Goal: Task Accomplishment & Management: Use online tool/utility

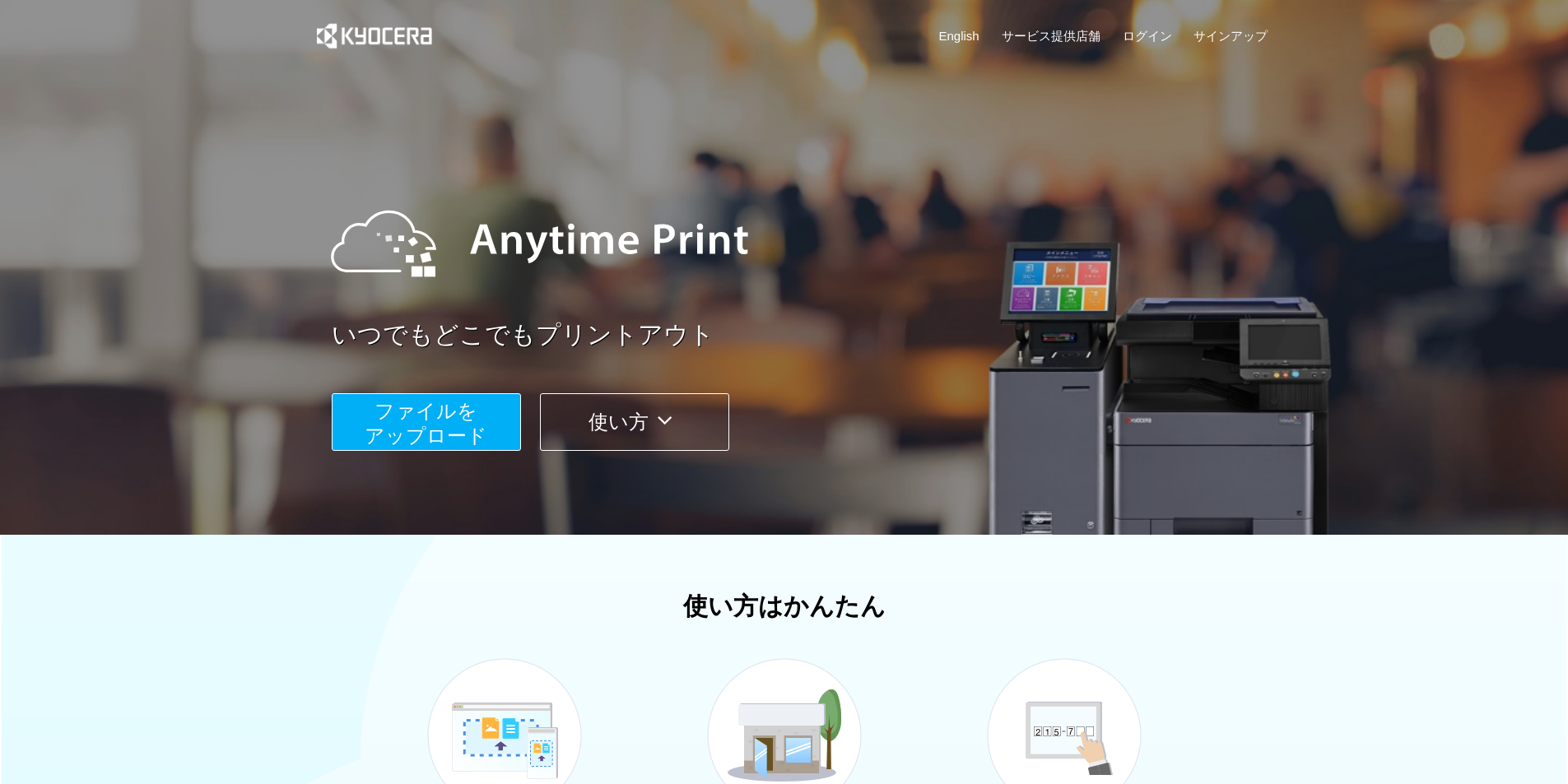
click at [461, 424] on span "ファイルを ​​アップロード" at bounding box center [426, 423] width 123 height 47
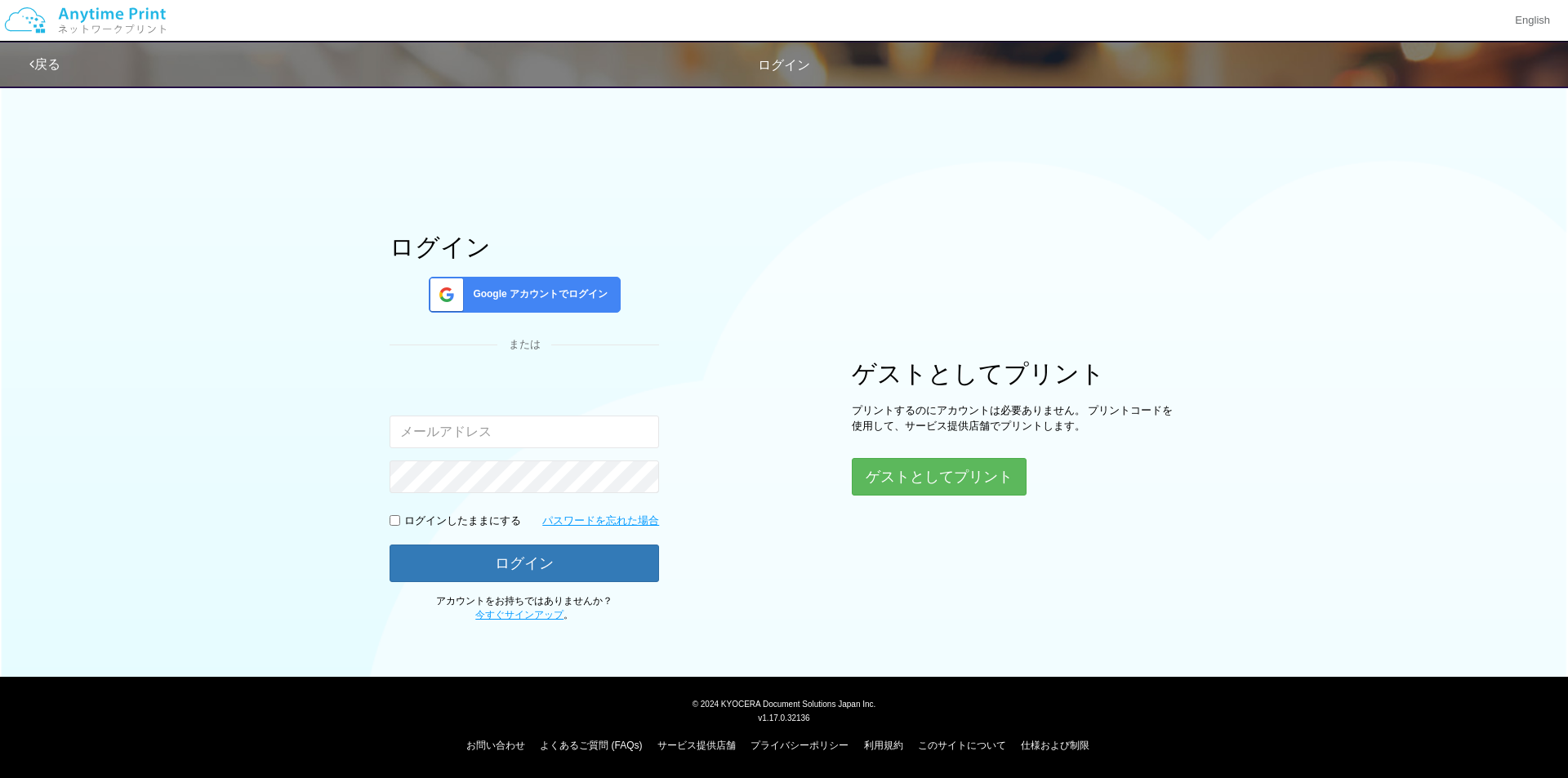
click at [584, 300] on span "Google アカウントでログイン" at bounding box center [537, 294] width 141 height 14
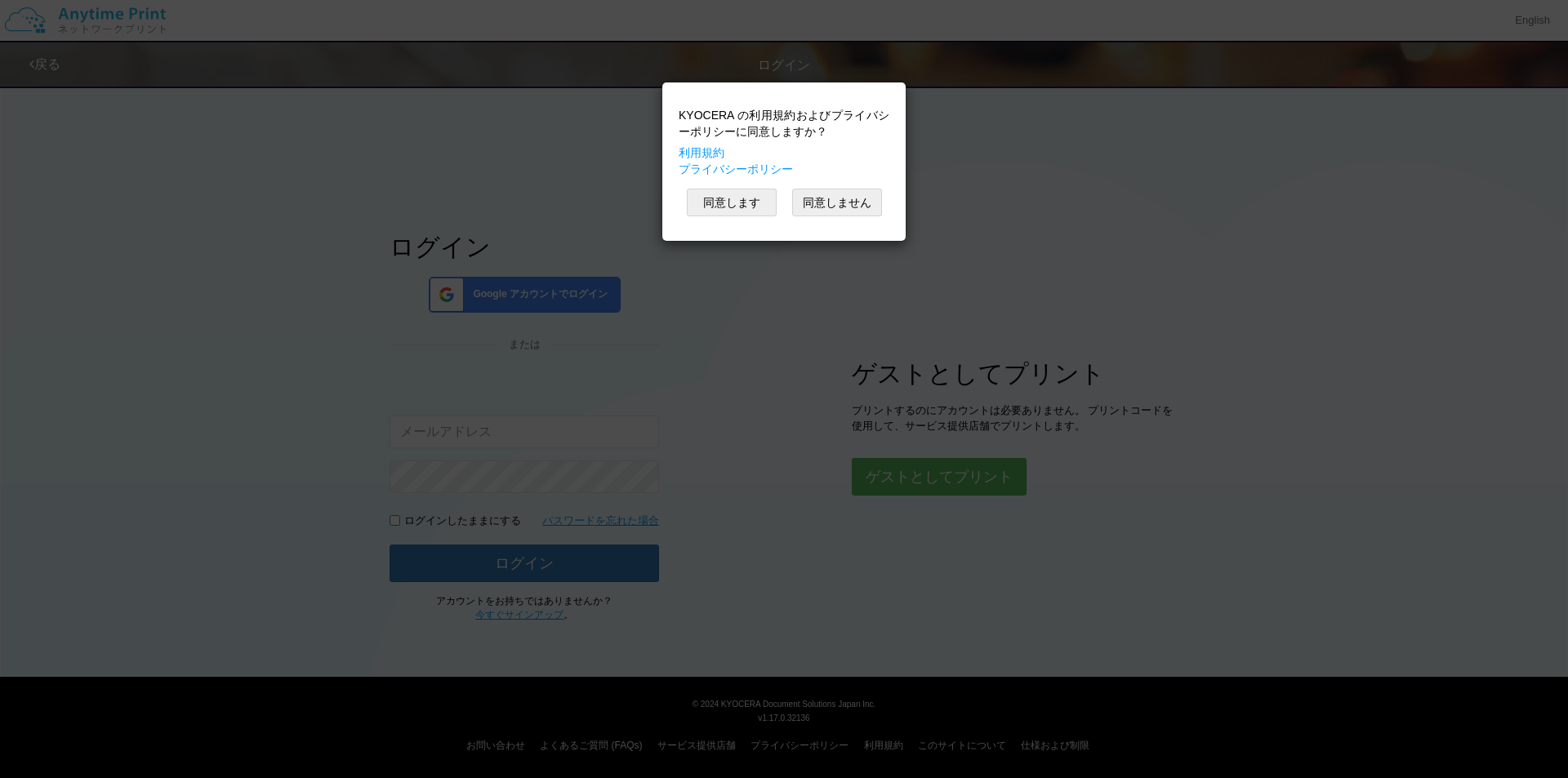
click at [939, 391] on div "KYOCERA の利用規約およびプライバシーポリシーに同意しますか？ 利用規約 プライバシーポリシー 同意します 同意しません" at bounding box center [784, 389] width 1568 height 778
click at [850, 208] on button "同意しません" at bounding box center [837, 202] width 89 height 28
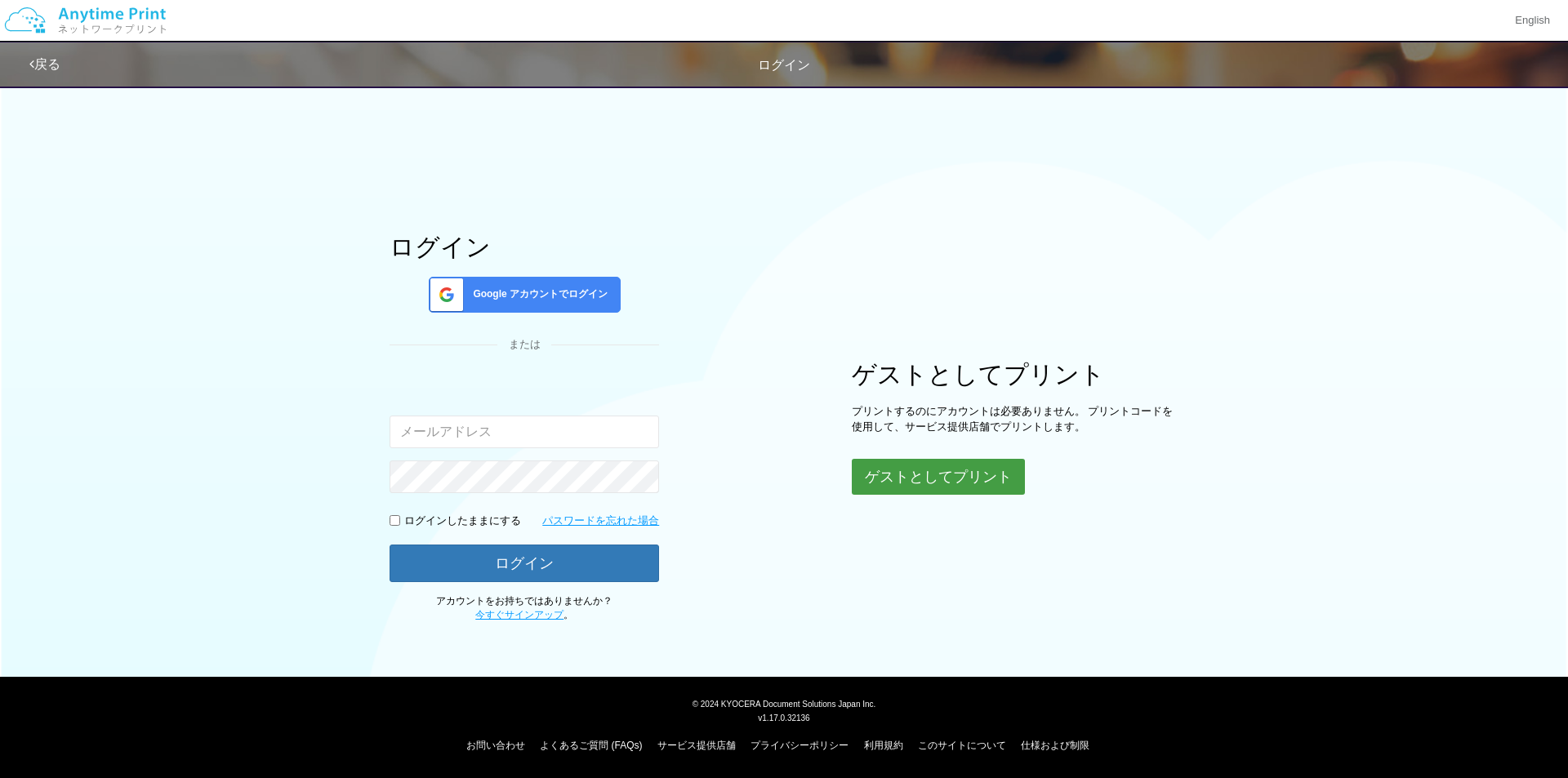
click at [964, 469] on button "ゲストとしてプリント" at bounding box center [939, 477] width 173 height 36
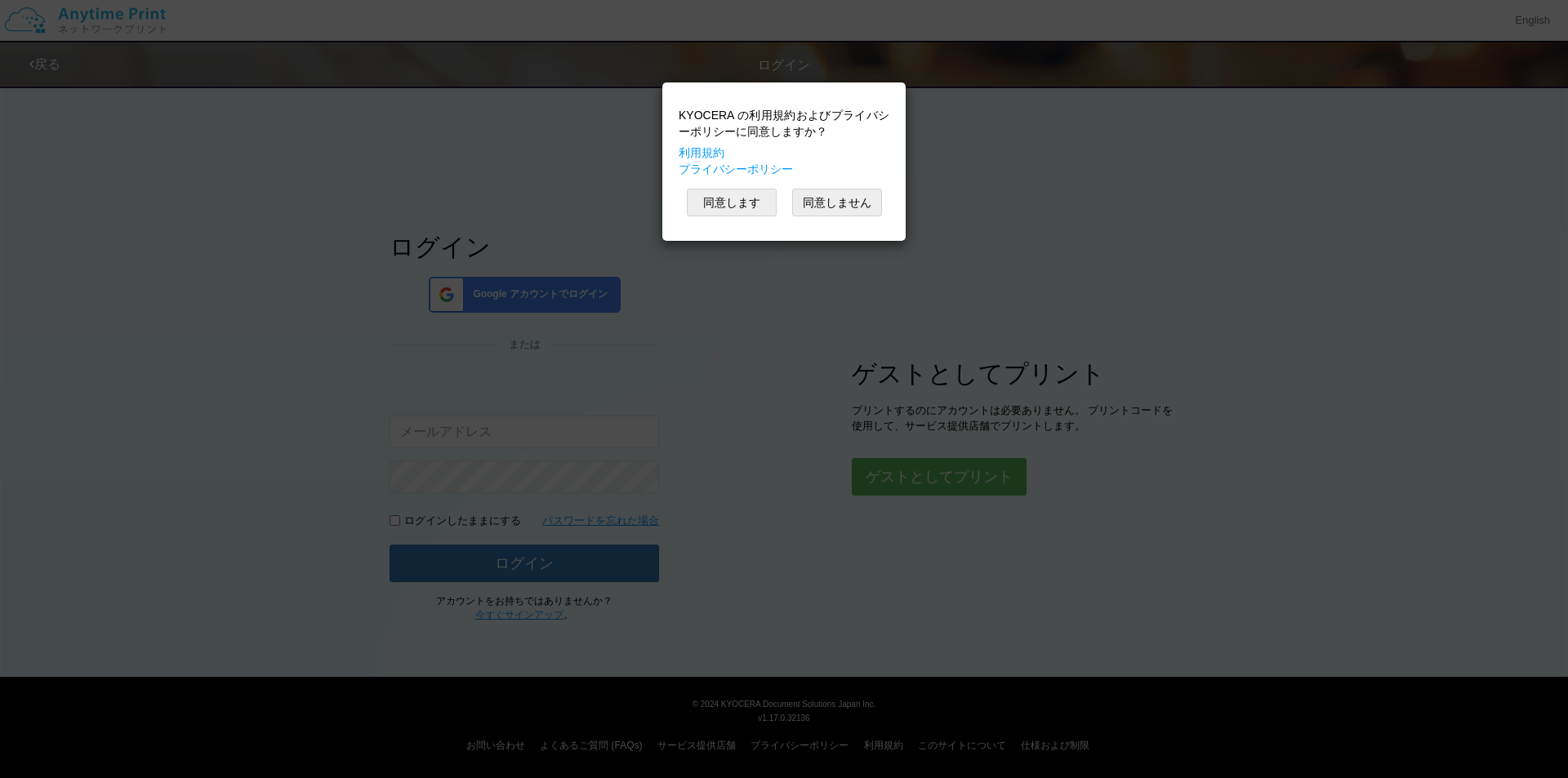
click at [743, 183] on div "KYOCERA の利用規約およびプライバシーポリシーに同意しますか？ 利用規約 プライバシーポリシー 同意します 同意しません" at bounding box center [784, 161] width 227 height 142
click at [737, 206] on button "同意します" at bounding box center [731, 202] width 89 height 28
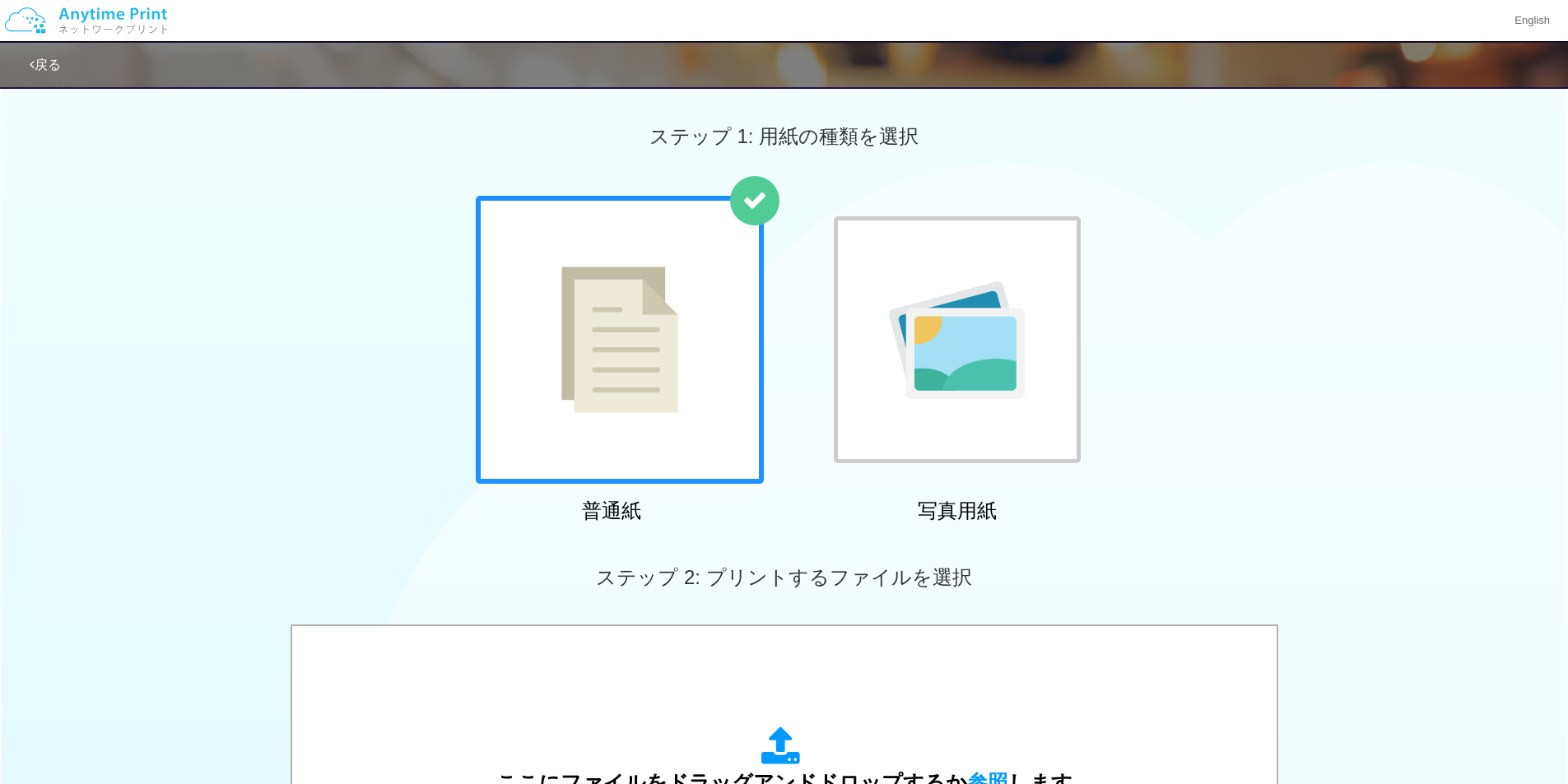
click at [669, 323] on img at bounding box center [620, 340] width 117 height 147
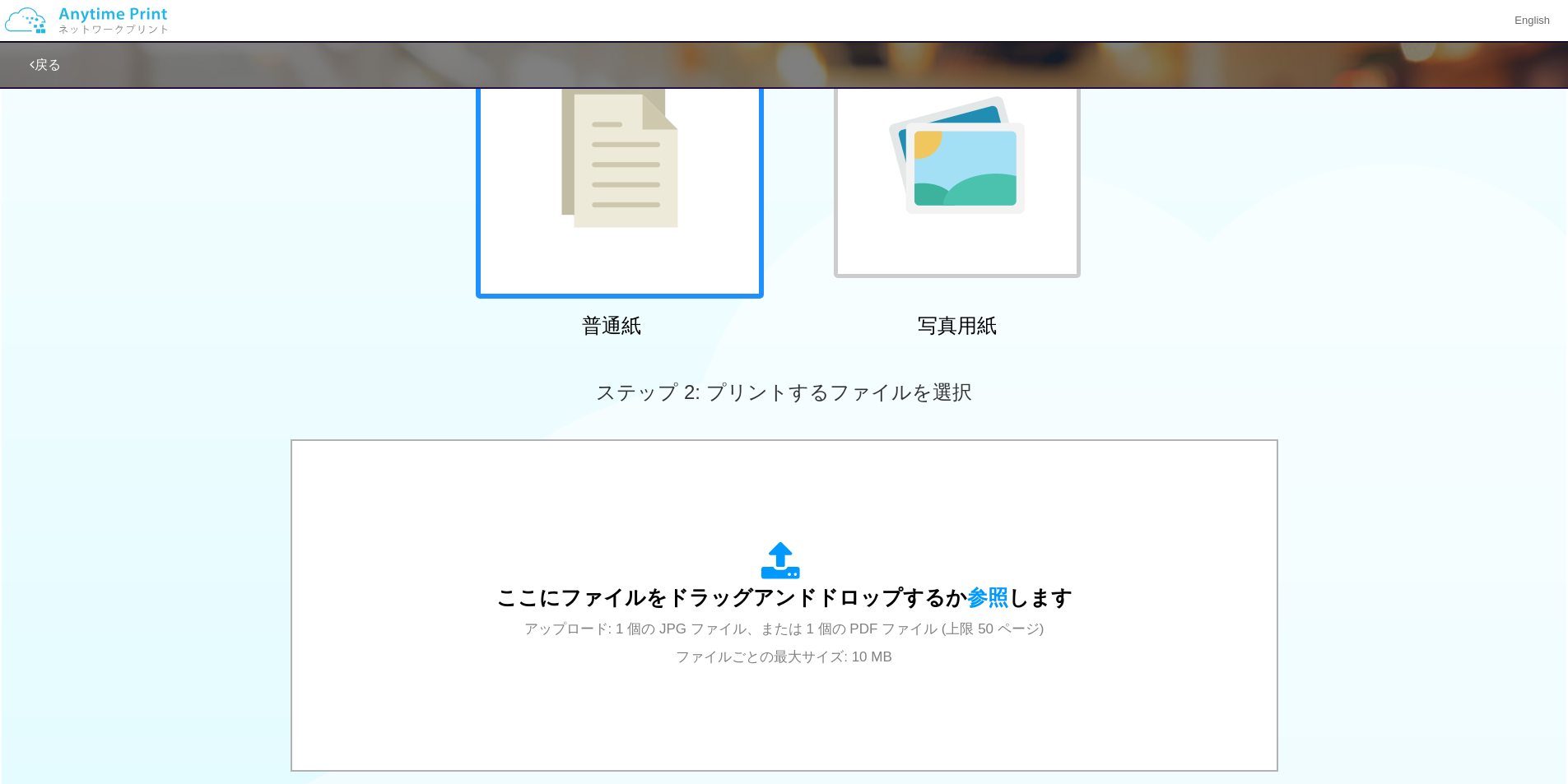
scroll to position [385, 0]
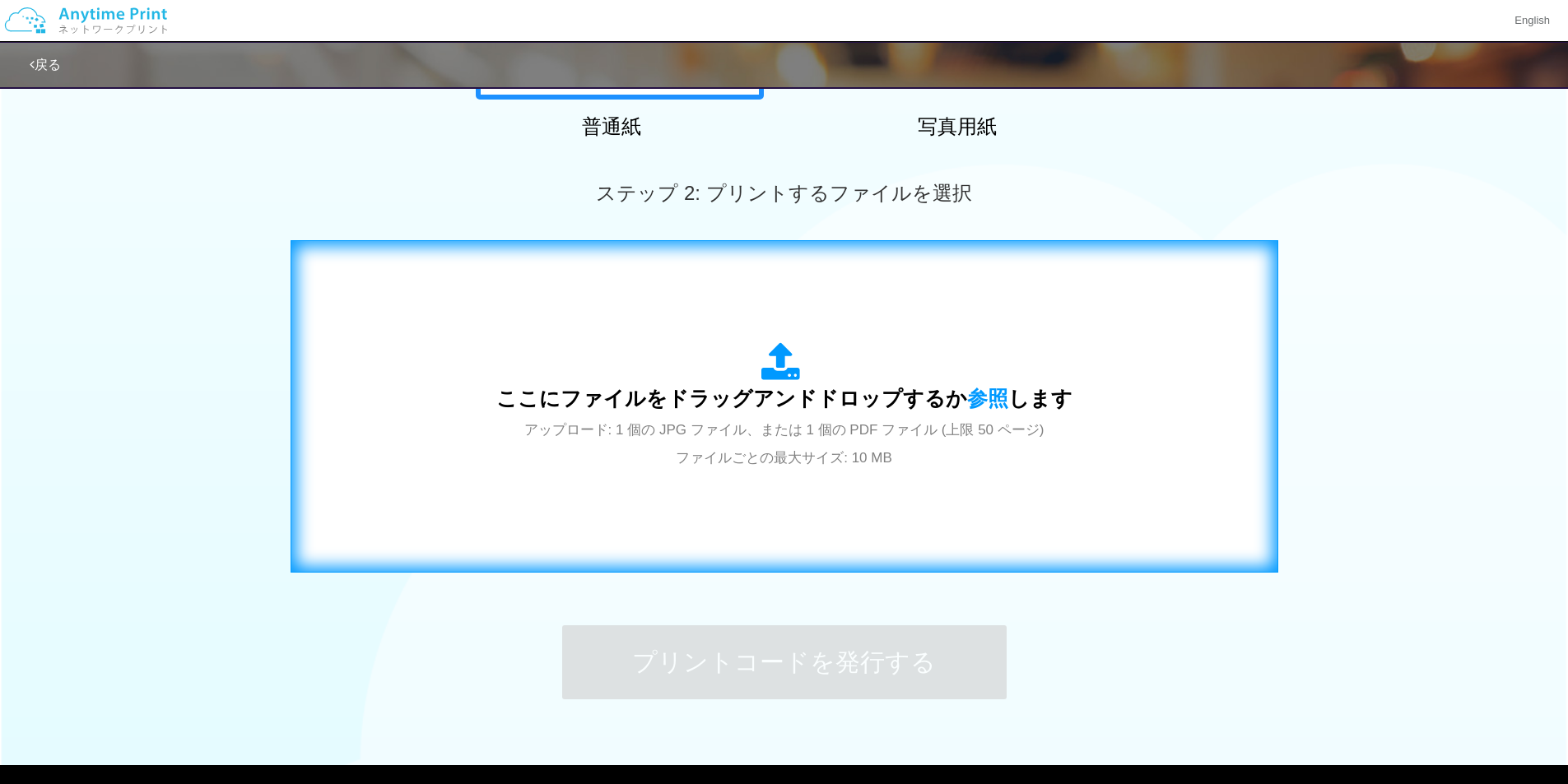
click at [775, 378] on icon at bounding box center [784, 363] width 46 height 41
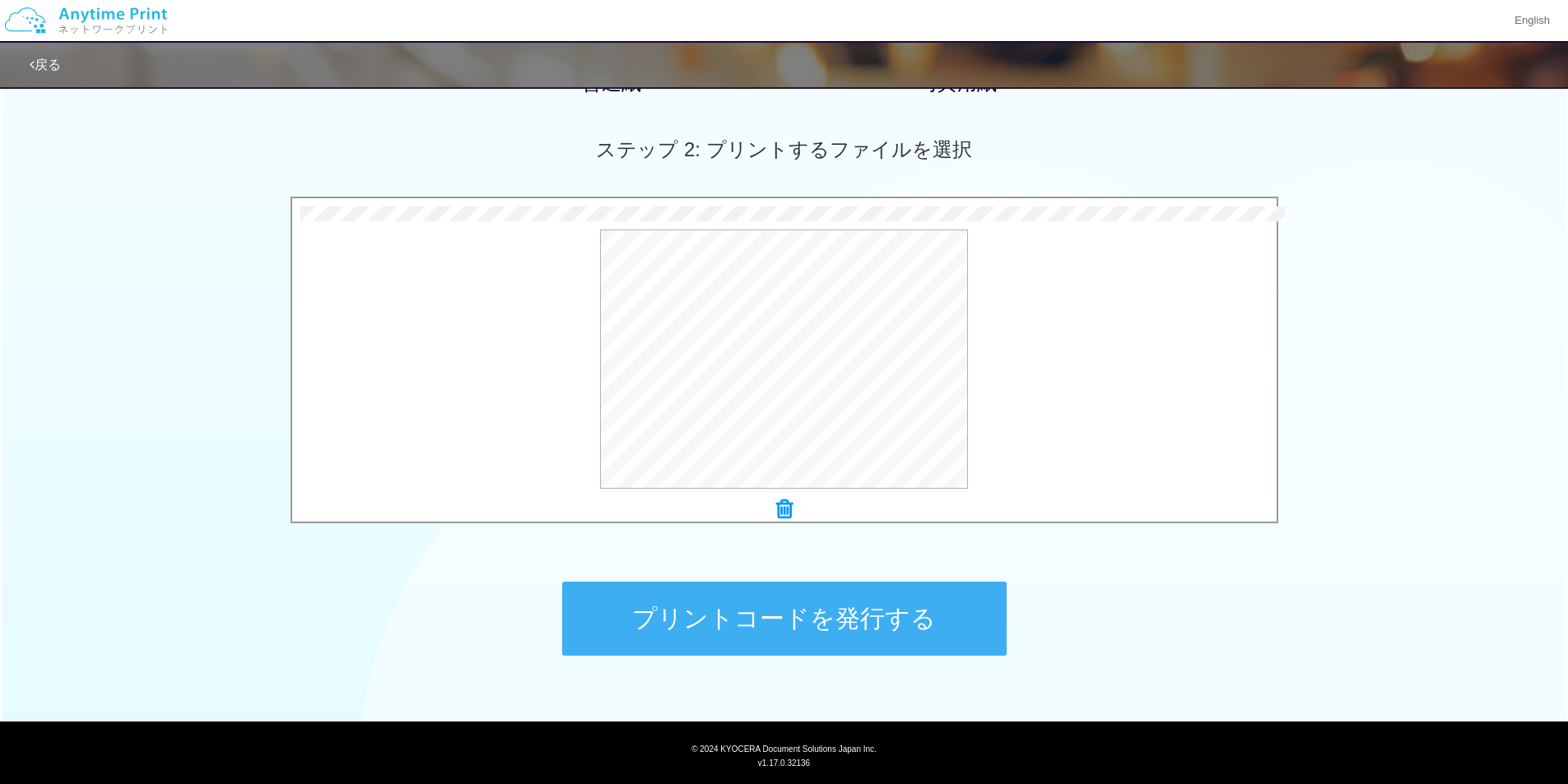
scroll to position [467, 0]
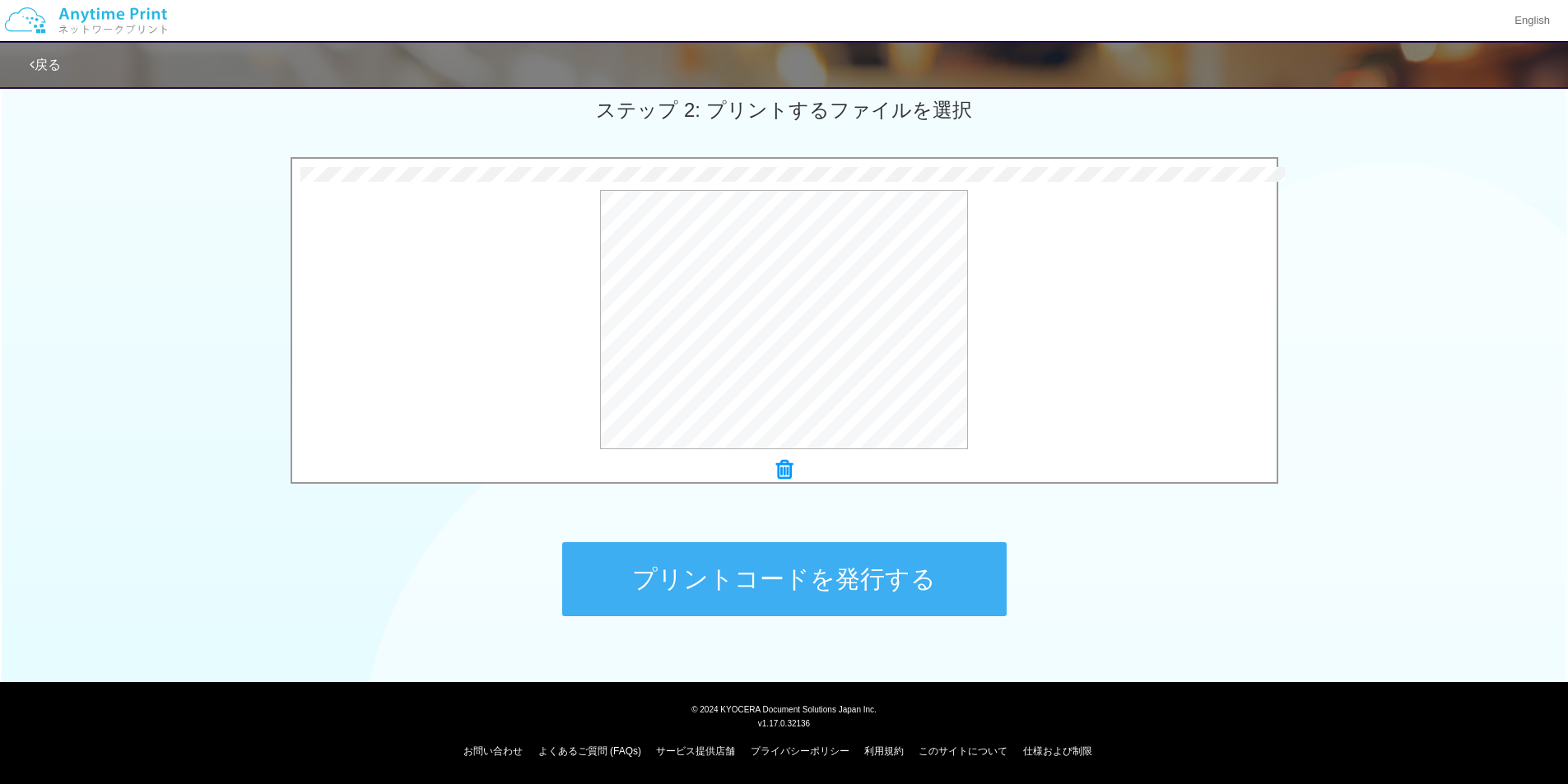
click at [876, 581] on button "プリントコードを発行する" at bounding box center [784, 579] width 444 height 74
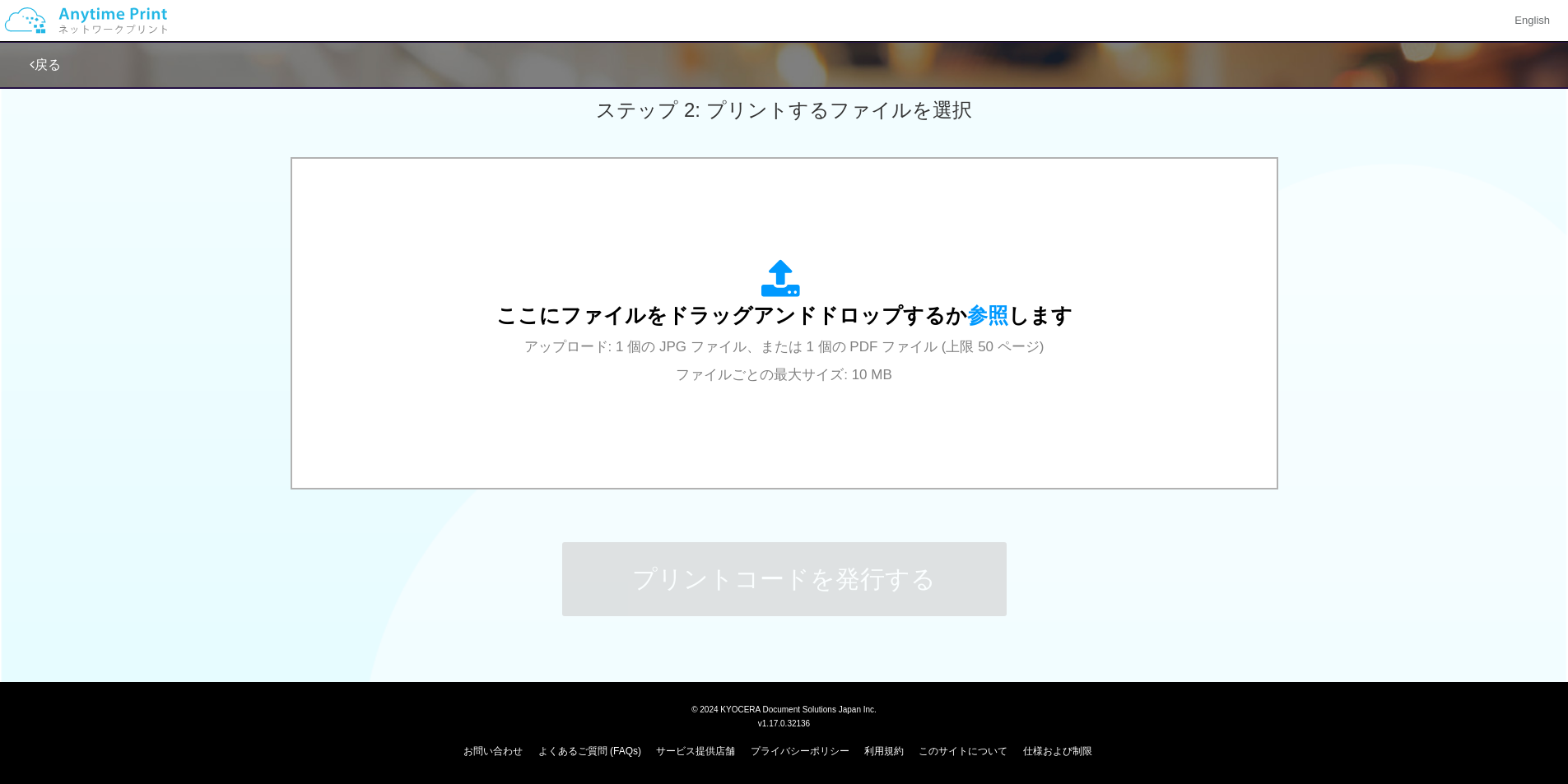
scroll to position [0, 0]
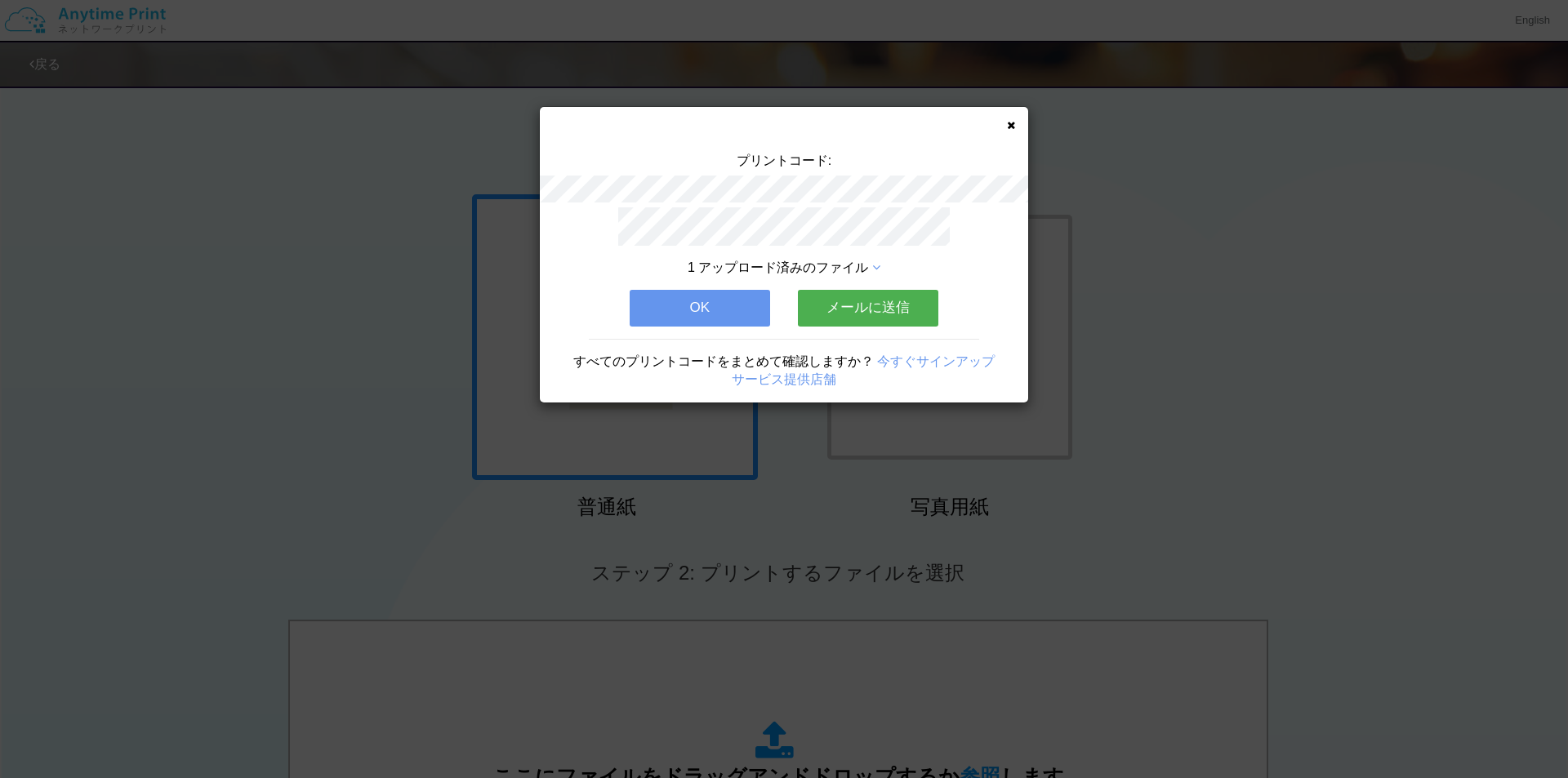
click at [602, 214] on div "1 アップロード済みのファイル OK メールに送信 すべてのプリントコードをまとめて確認しますか？ 今すぐサインアップ サービス提供店舗" at bounding box center [784, 305] width 488 height 195
click at [679, 294] on button "OK" at bounding box center [700, 308] width 141 height 36
